Goal: Book appointment/travel/reservation

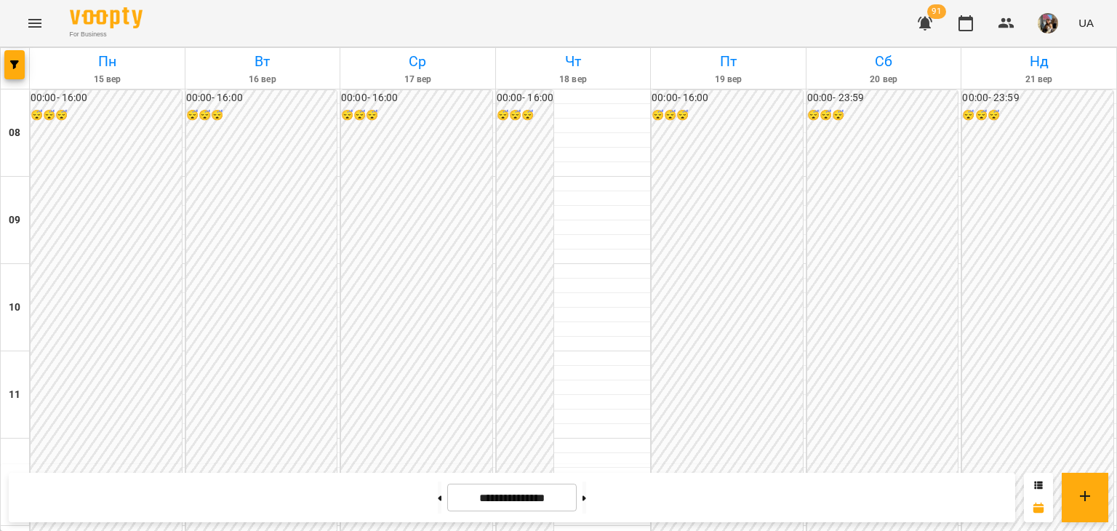
scroll to position [654, 0]
click at [586, 492] on button at bounding box center [584, 497] width 4 height 32
type input "**********"
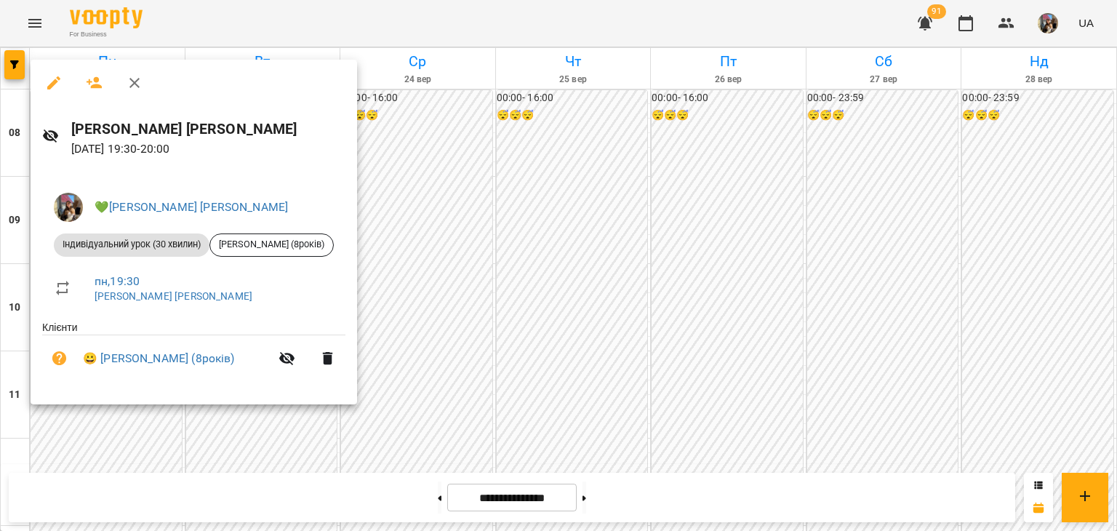
click at [656, 363] on div at bounding box center [558, 265] width 1117 height 531
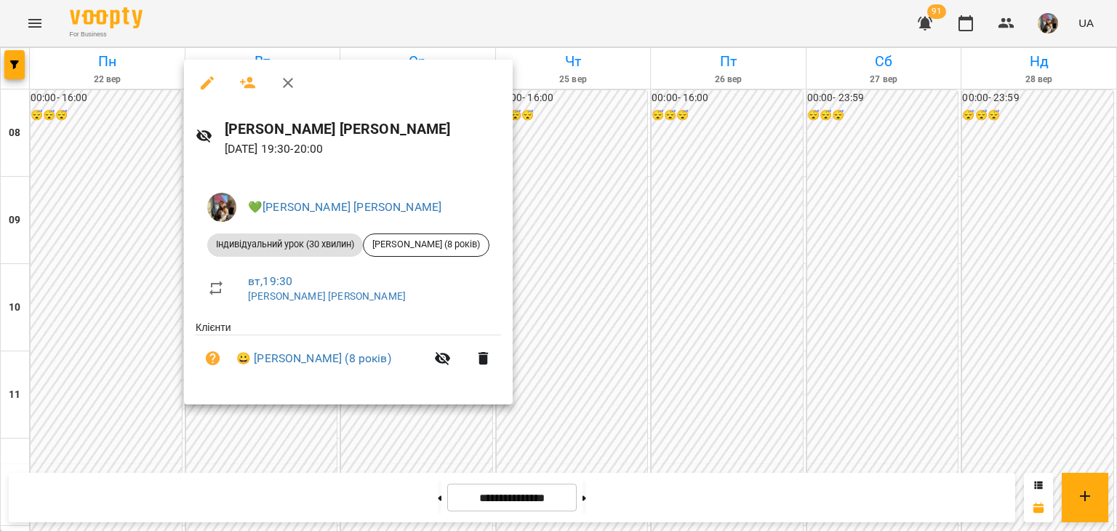
click at [794, 342] on div at bounding box center [558, 265] width 1117 height 531
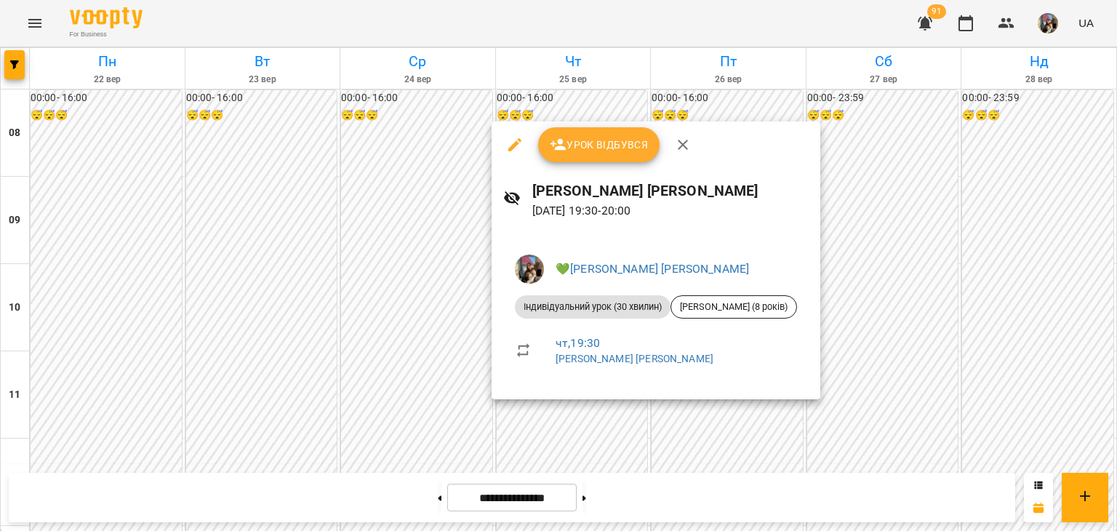
click at [846, 414] on div at bounding box center [558, 265] width 1117 height 531
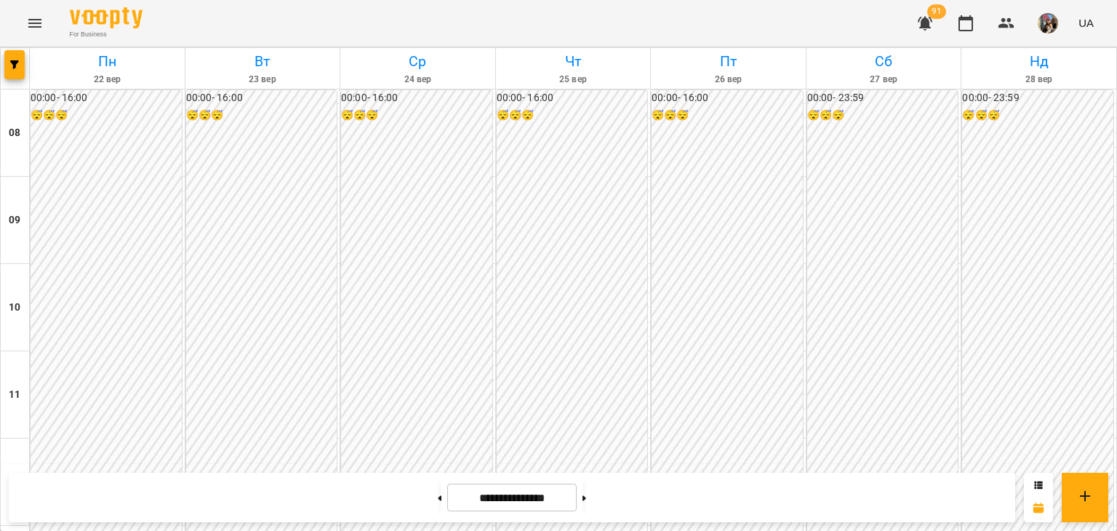
scroll to position [654, 0]
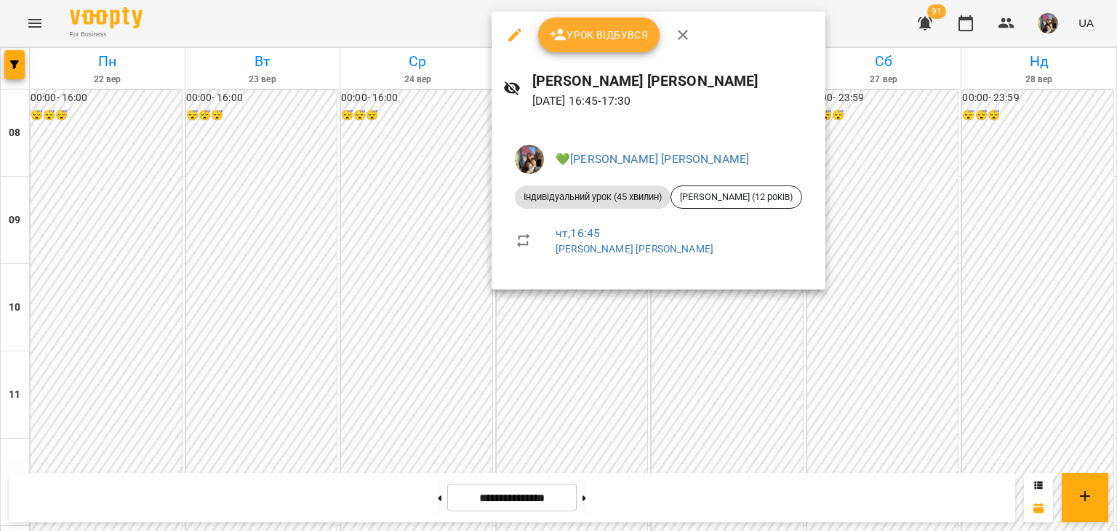
click at [769, 426] on div at bounding box center [558, 265] width 1117 height 531
